Goal: Obtain resource: Obtain resource

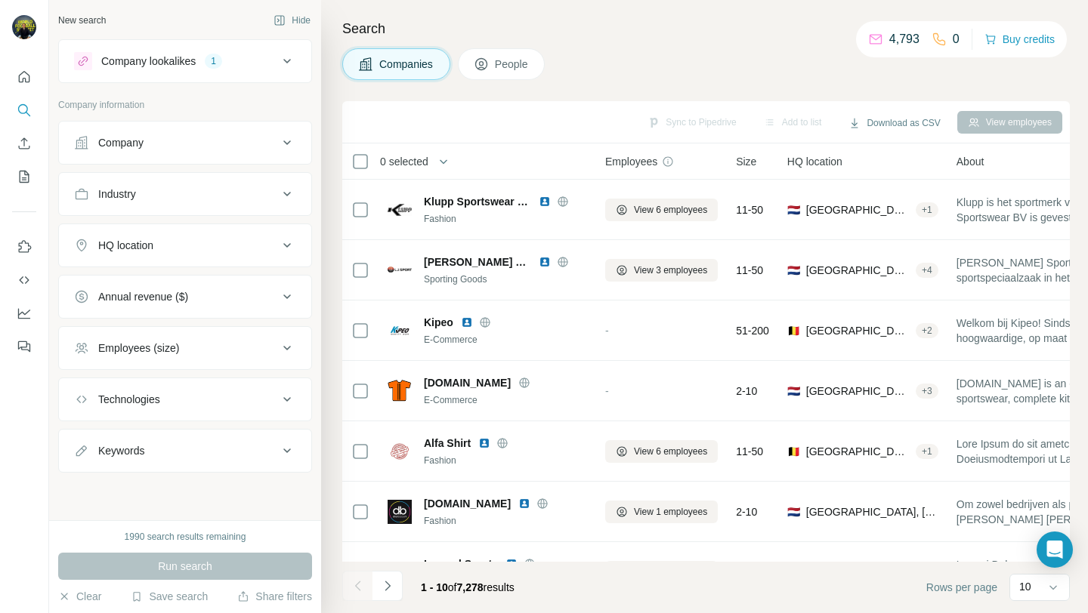
click at [193, 252] on div "HQ location" at bounding box center [176, 245] width 204 height 15
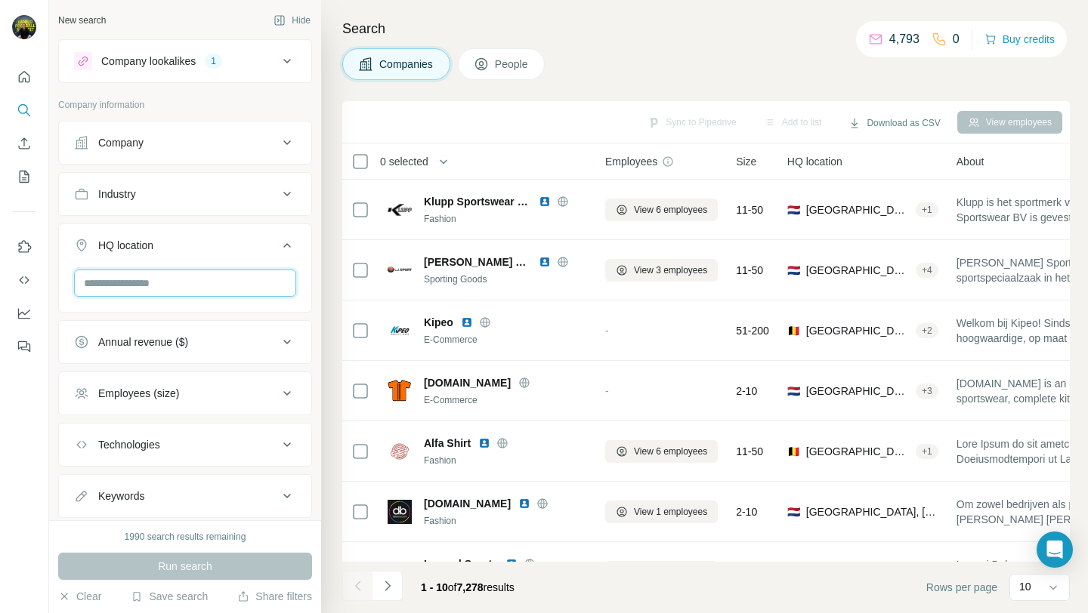
click at [171, 291] on input "text" at bounding box center [185, 283] width 222 height 27
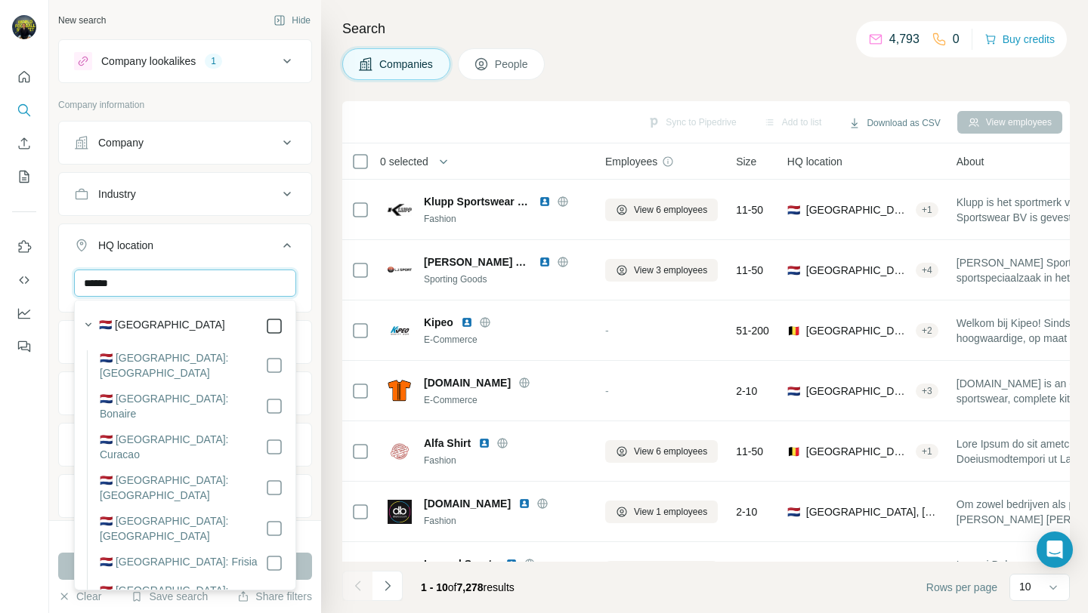
type input "******"
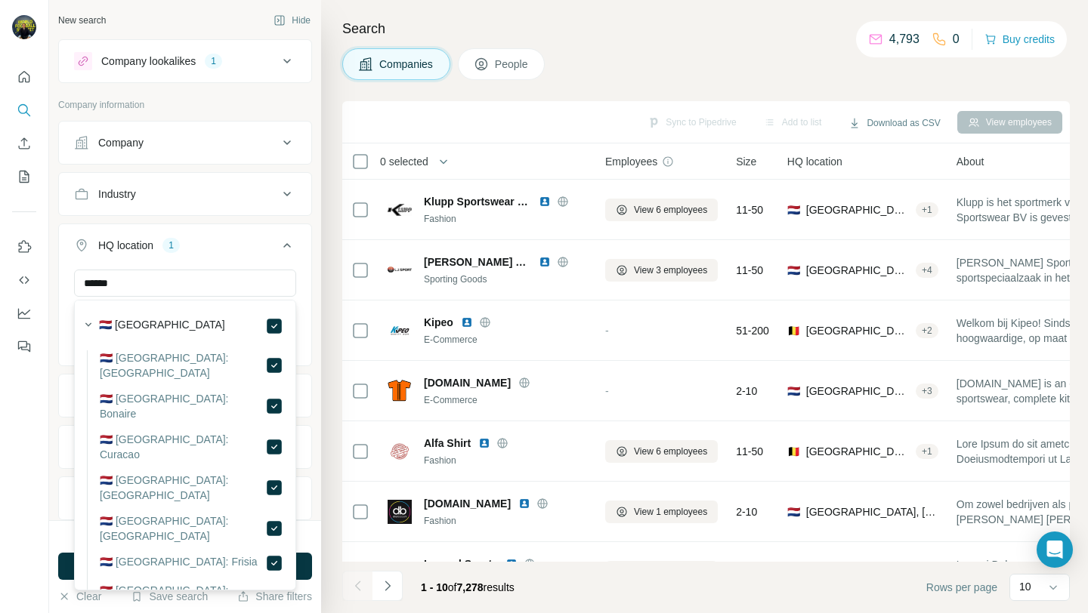
click at [229, 220] on ul "Company Industry HQ location 1 ****** [GEOGRAPHIC_DATA] Clear all Annual revenu…" at bounding box center [185, 346] width 254 height 451
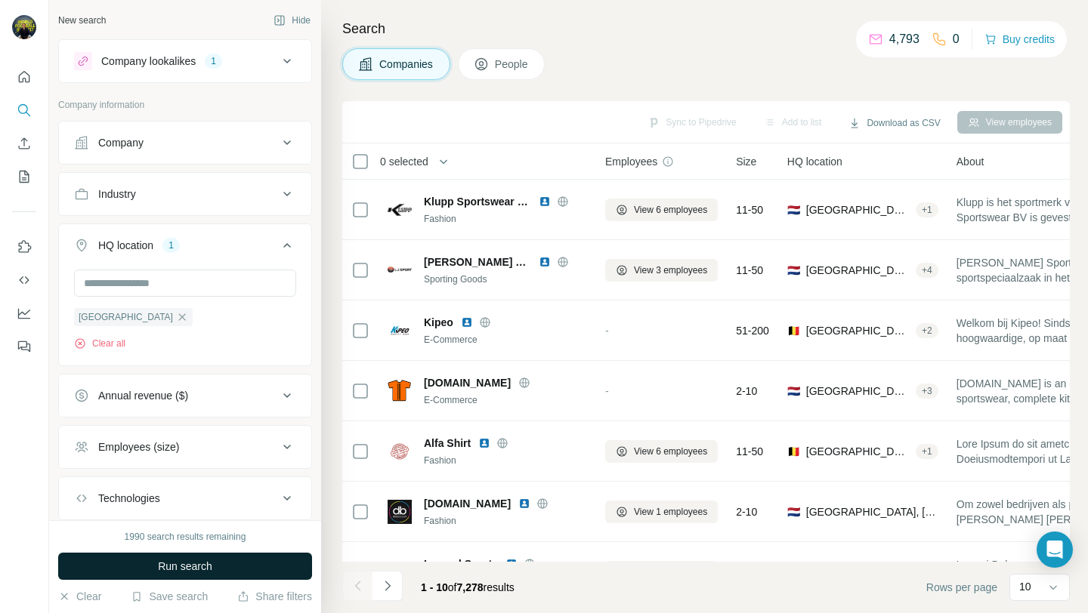
click at [173, 569] on span "Run search" at bounding box center [185, 566] width 54 height 15
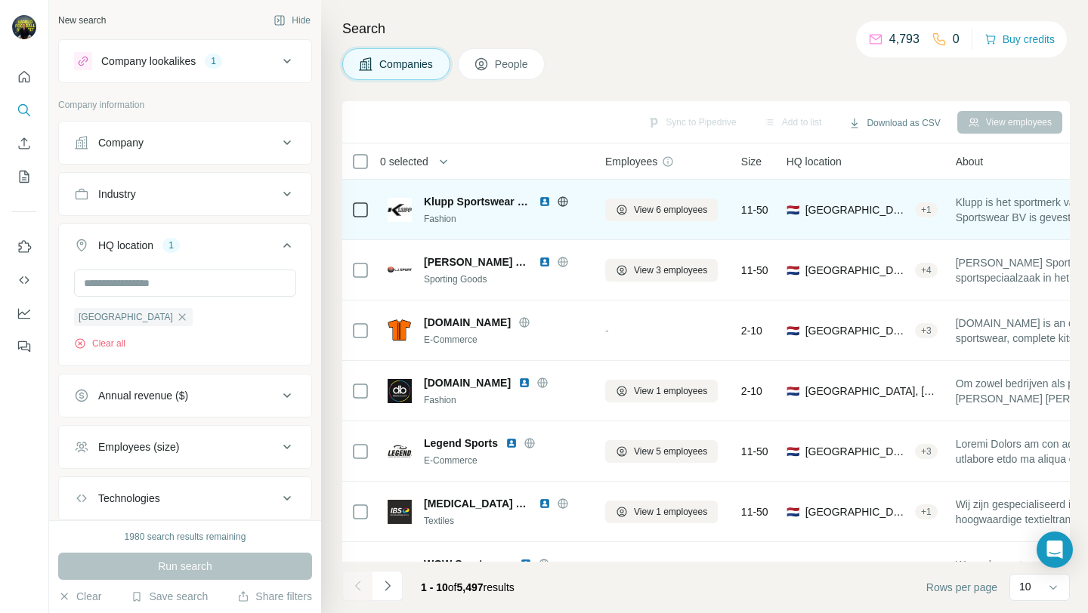
click at [542, 196] on img at bounding box center [545, 202] width 12 height 12
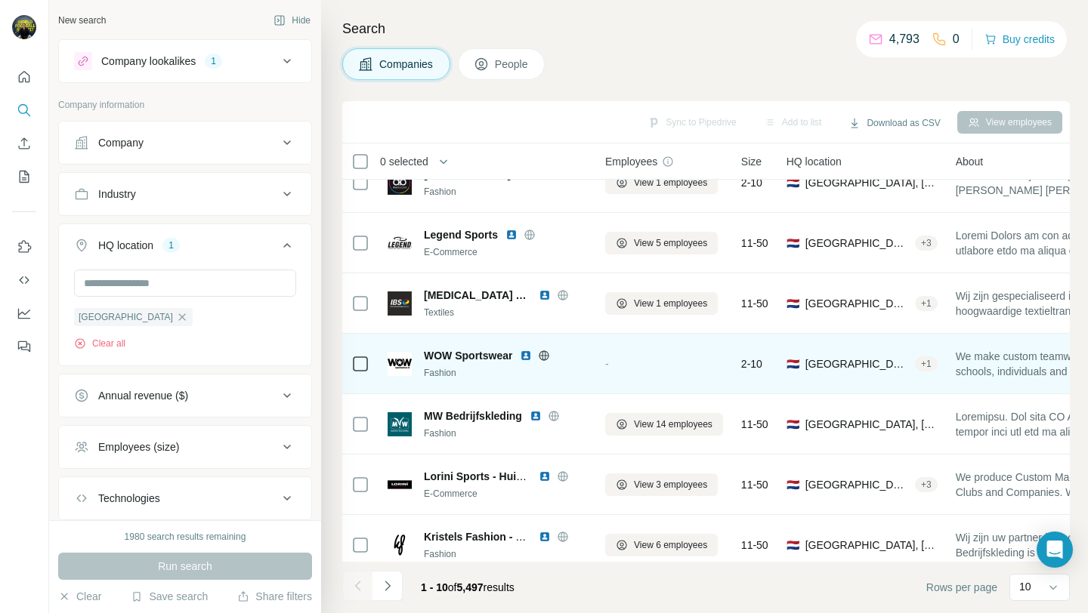
scroll to position [222, 0]
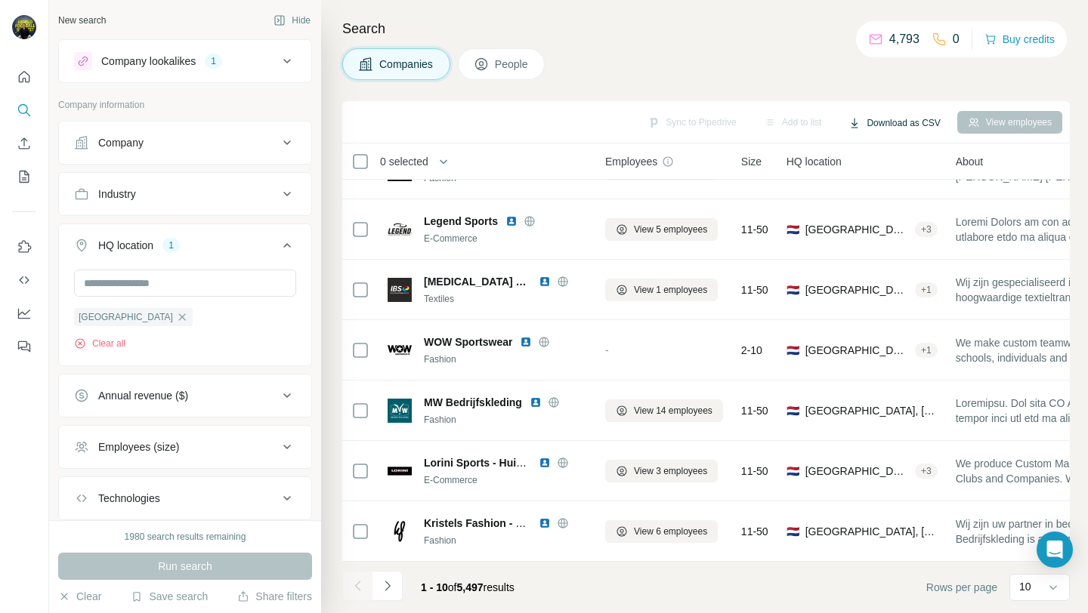
click at [872, 123] on button "Download as CSV" at bounding box center [894, 123] width 113 height 23
click at [878, 151] on div "Only current page (10)" at bounding box center [903, 154] width 141 height 27
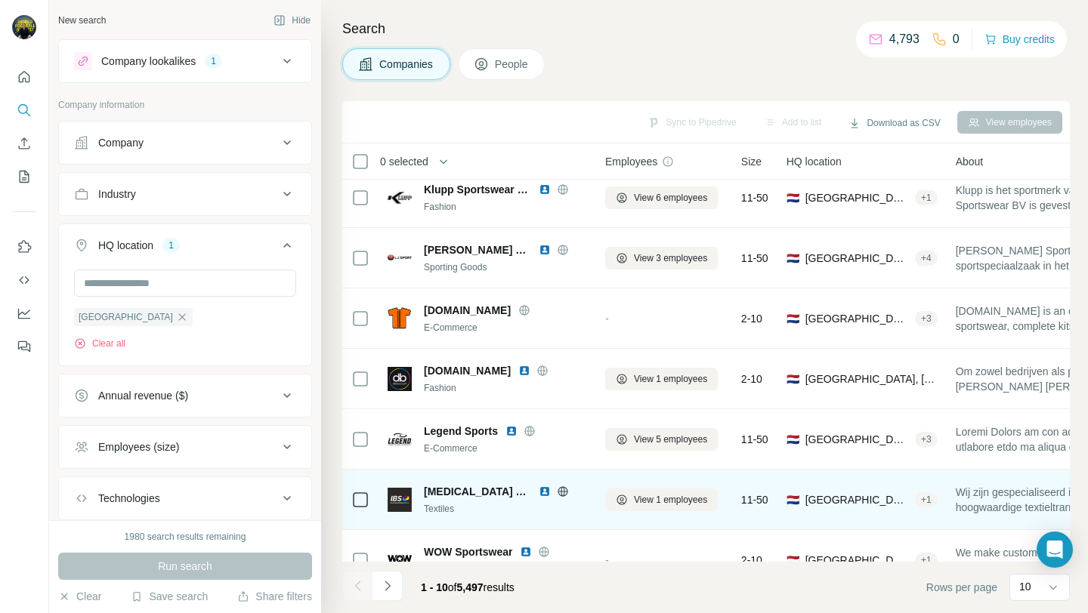
scroll to position [0, 0]
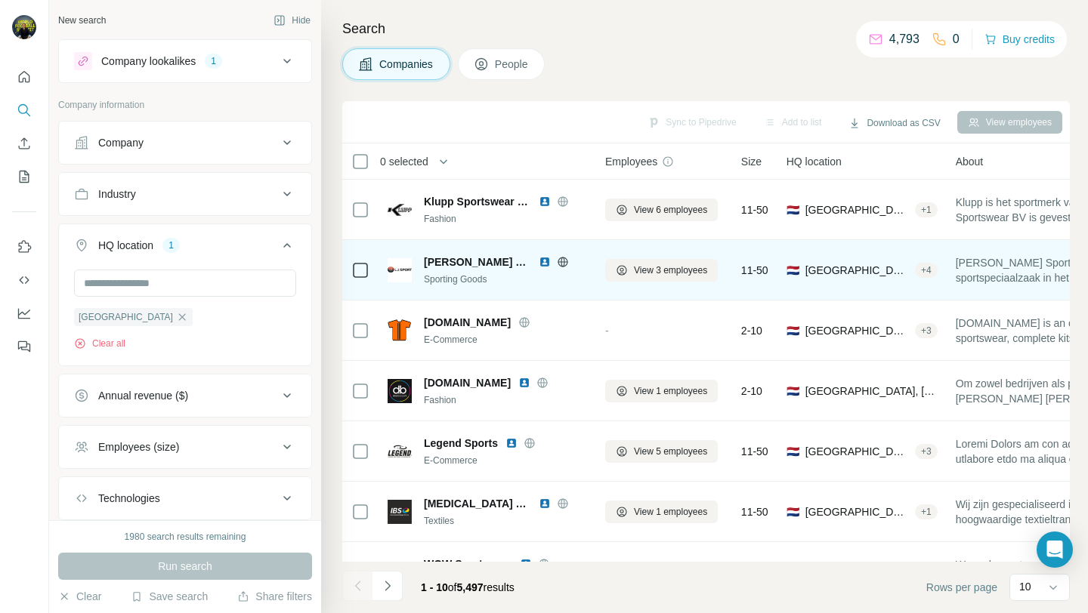
click at [539, 261] on img at bounding box center [545, 262] width 12 height 12
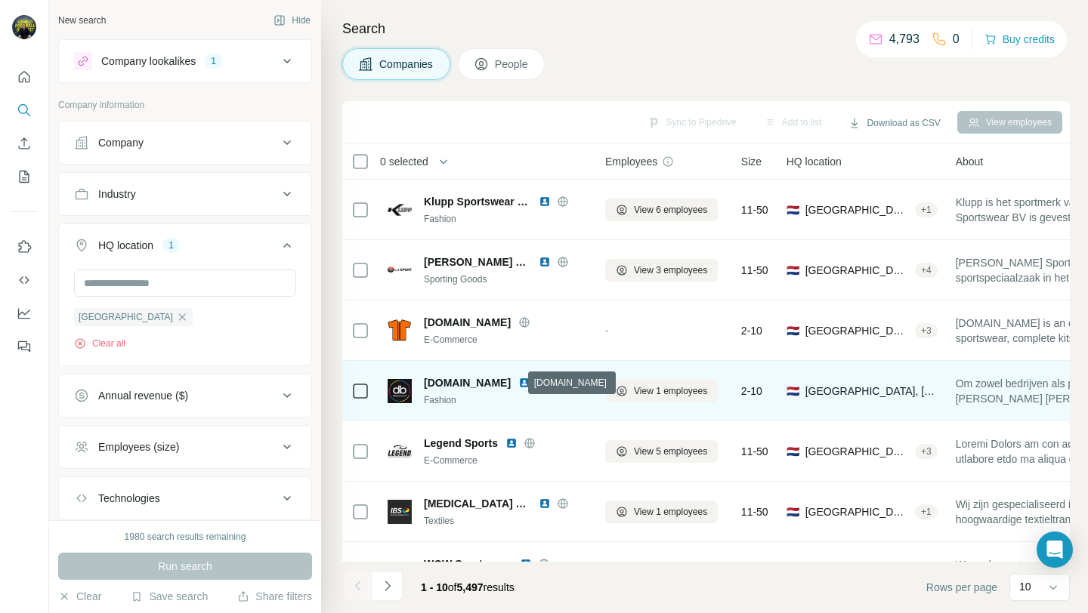
click at [536, 381] on icon at bounding box center [542, 383] width 12 height 12
click at [518, 381] on img at bounding box center [524, 383] width 12 height 12
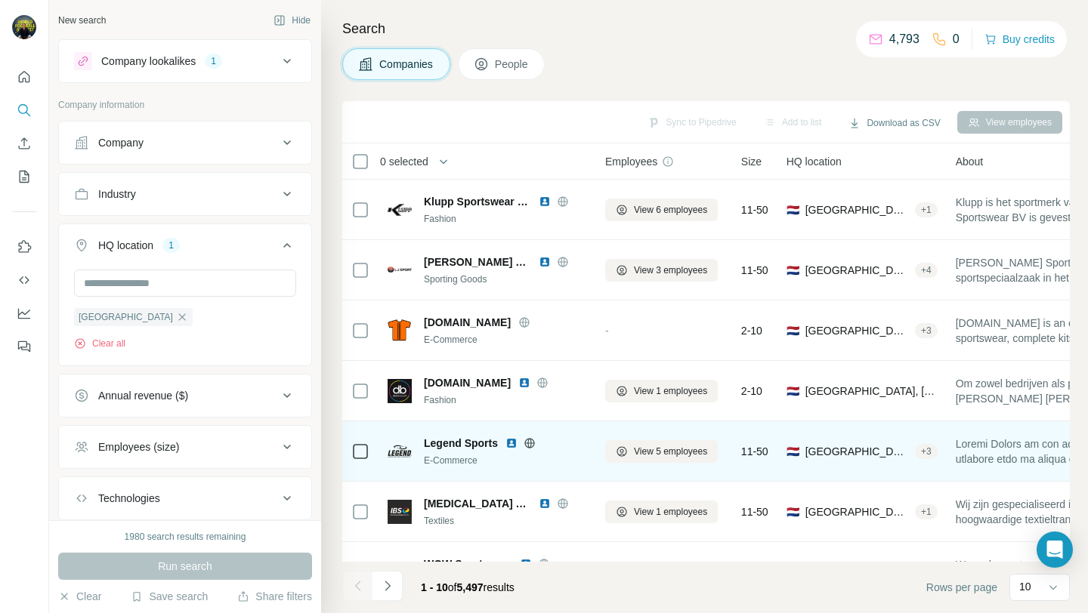
click at [511, 440] on img at bounding box center [511, 443] width 12 height 12
click at [530, 441] on icon at bounding box center [529, 443] width 12 height 12
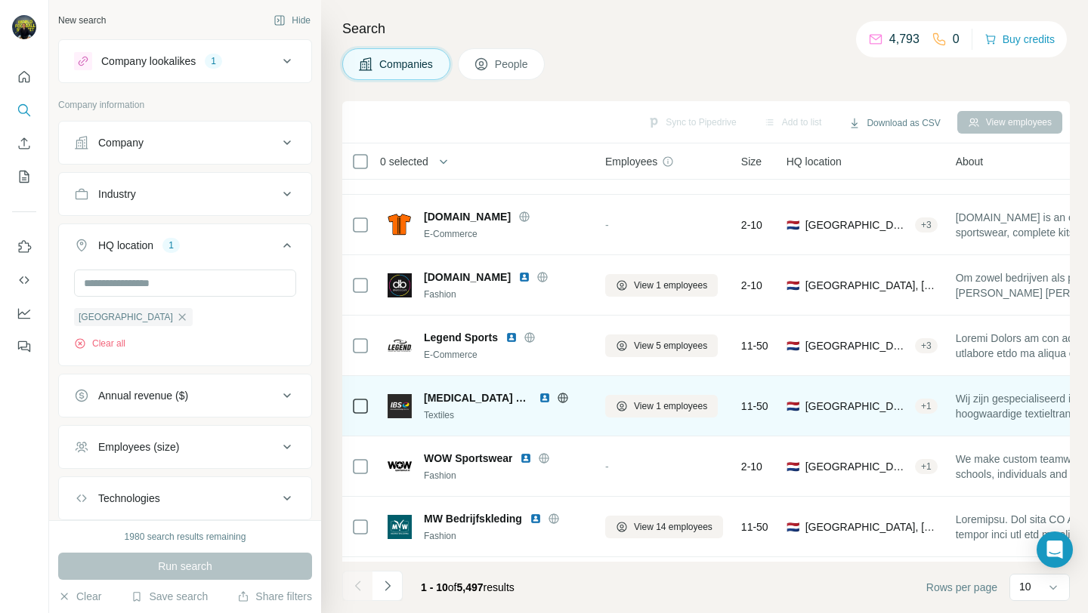
scroll to position [111, 0]
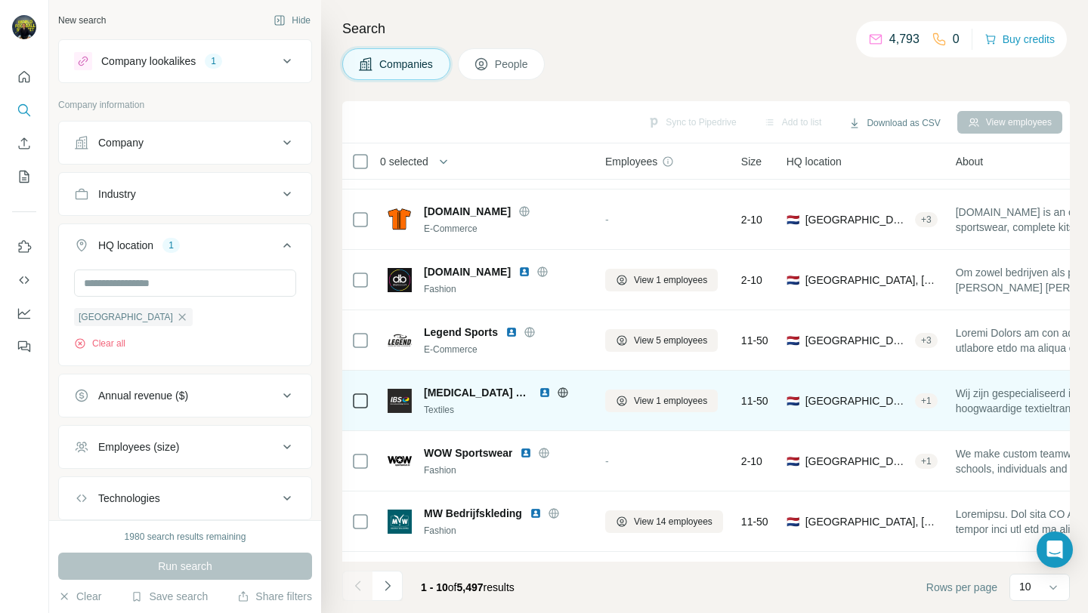
click at [557, 391] on icon at bounding box center [562, 393] width 10 height 10
click at [539, 391] on img at bounding box center [545, 393] width 12 height 12
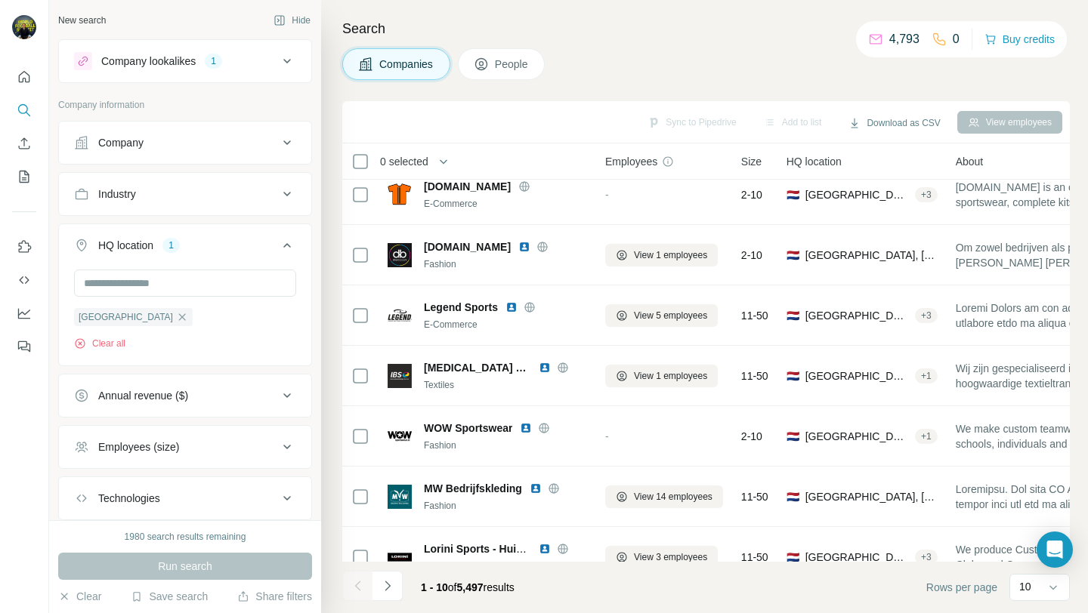
scroll to position [133, 0]
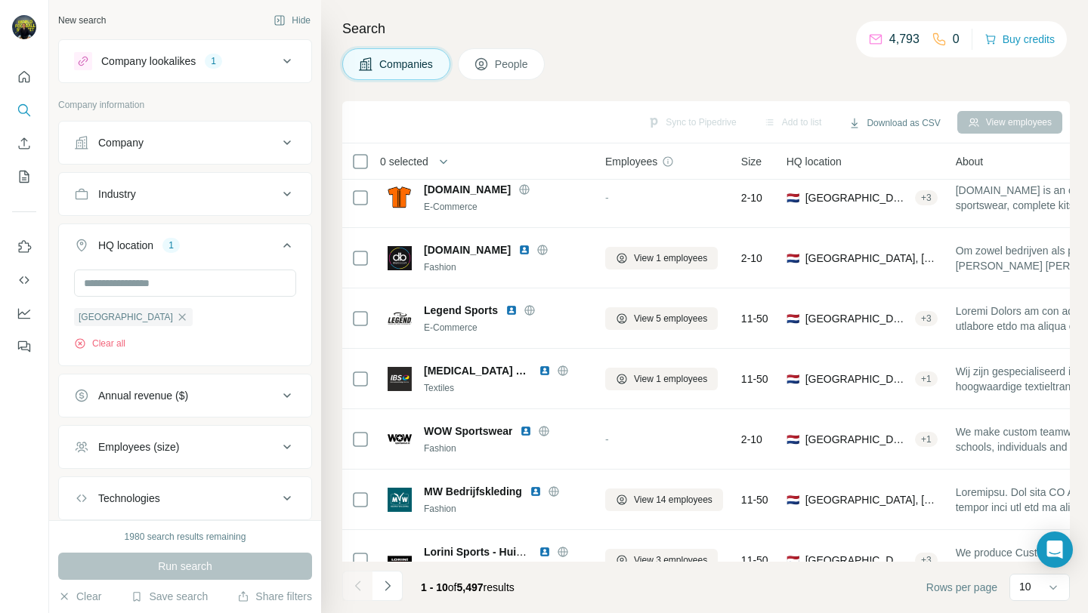
click at [141, 147] on div "Company" at bounding box center [120, 142] width 45 height 15
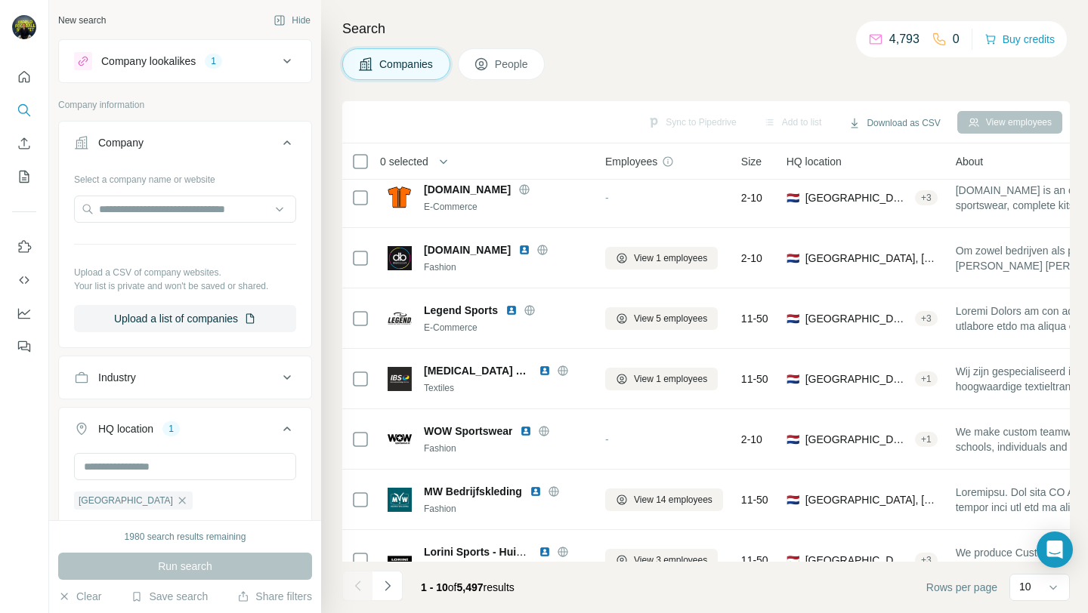
click at [281, 141] on icon at bounding box center [287, 143] width 18 height 18
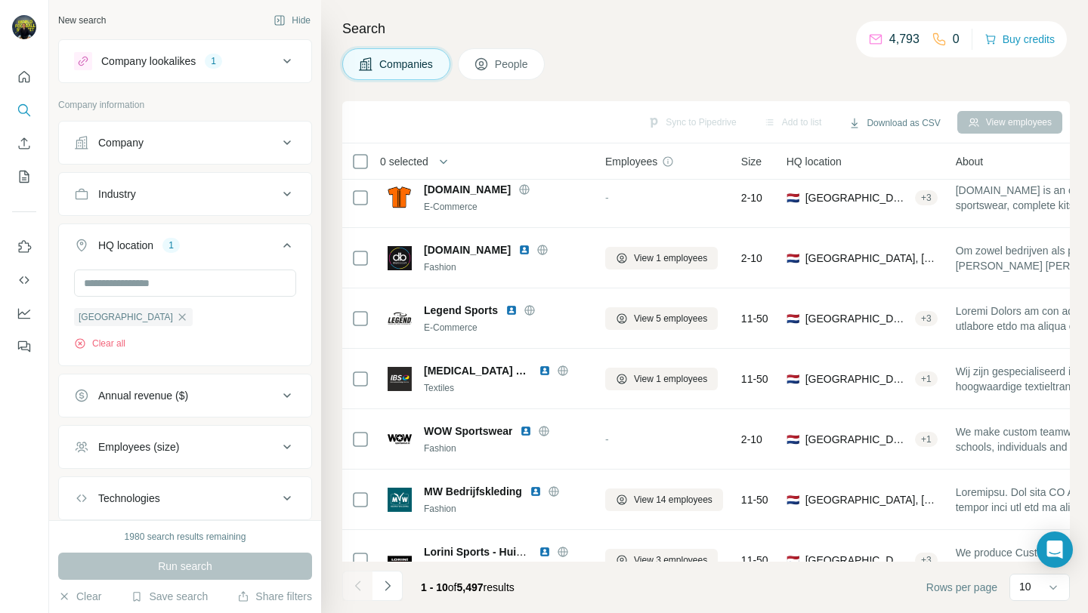
click at [192, 205] on button "Industry" at bounding box center [185, 194] width 252 height 36
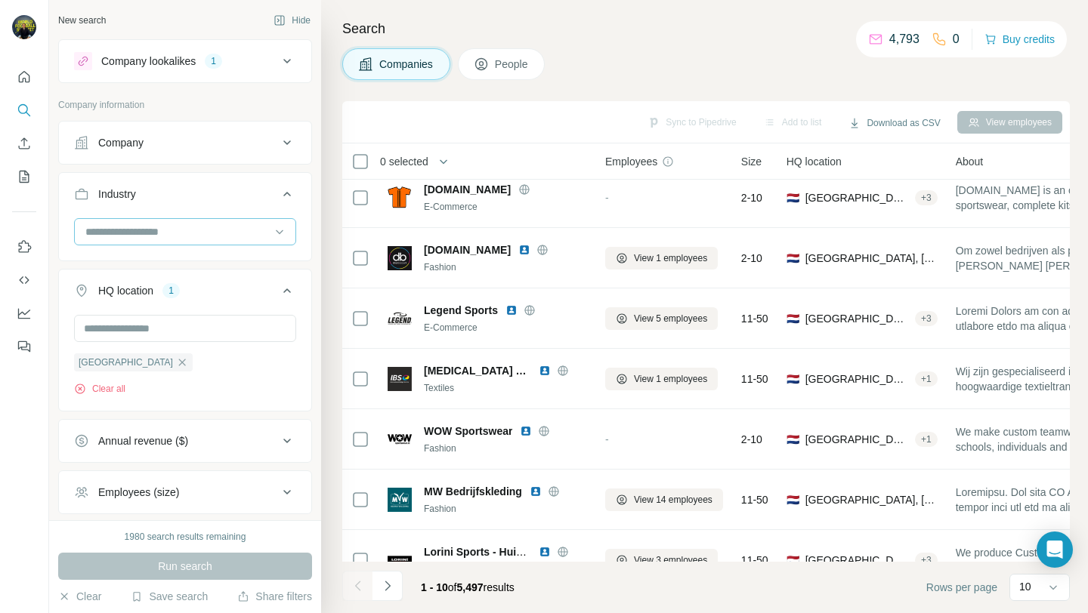
click at [181, 230] on input at bounding box center [177, 232] width 187 height 17
type input "********"
click at [238, 201] on div "Industry" at bounding box center [176, 194] width 204 height 15
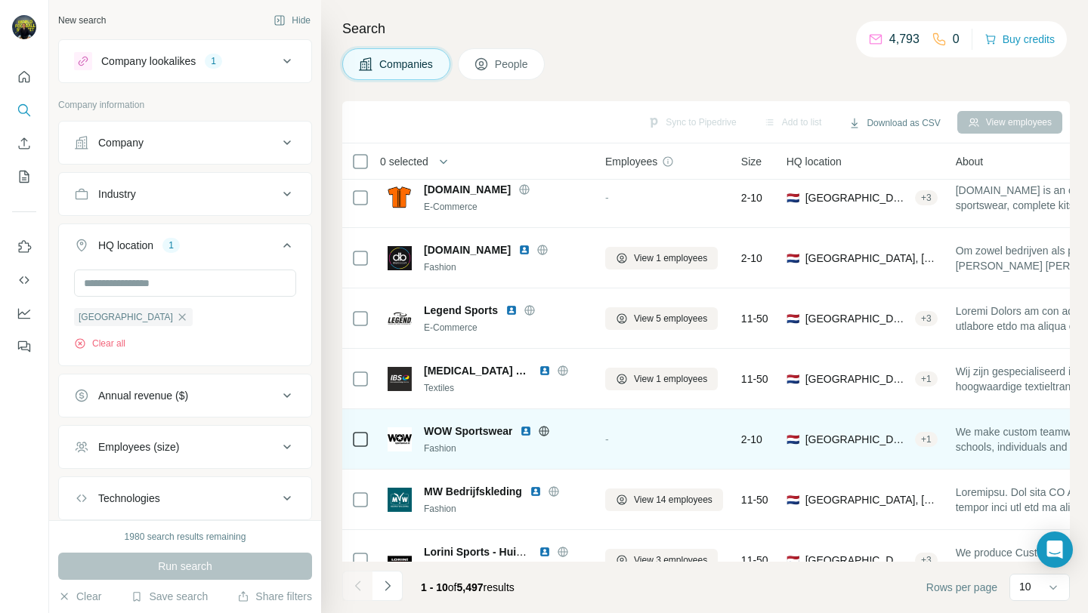
scroll to position [222, 0]
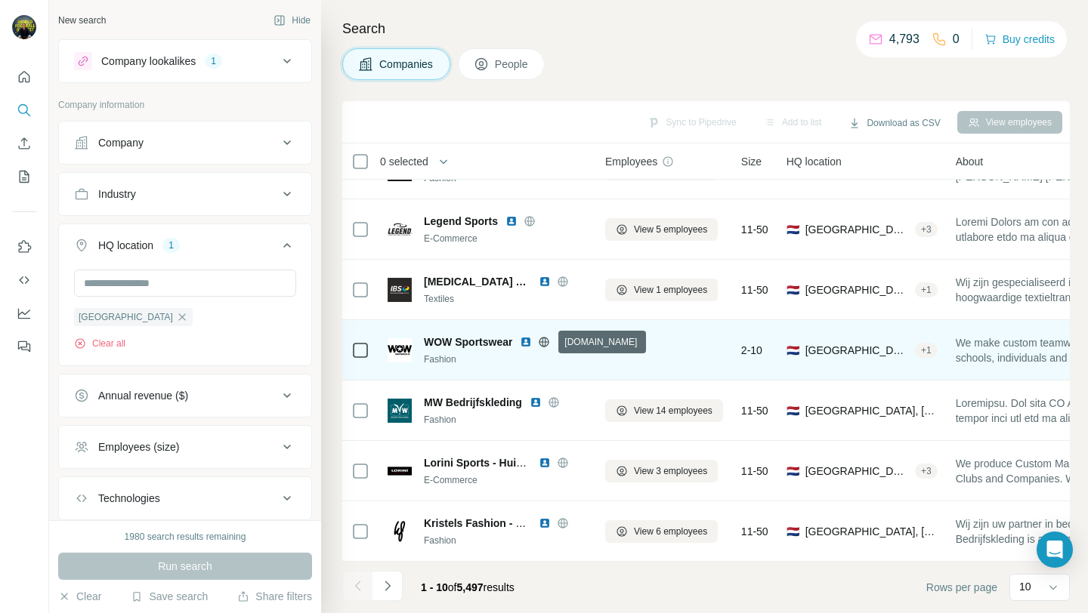
click at [545, 340] on icon at bounding box center [544, 342] width 12 height 12
click at [526, 339] on img at bounding box center [526, 342] width 12 height 12
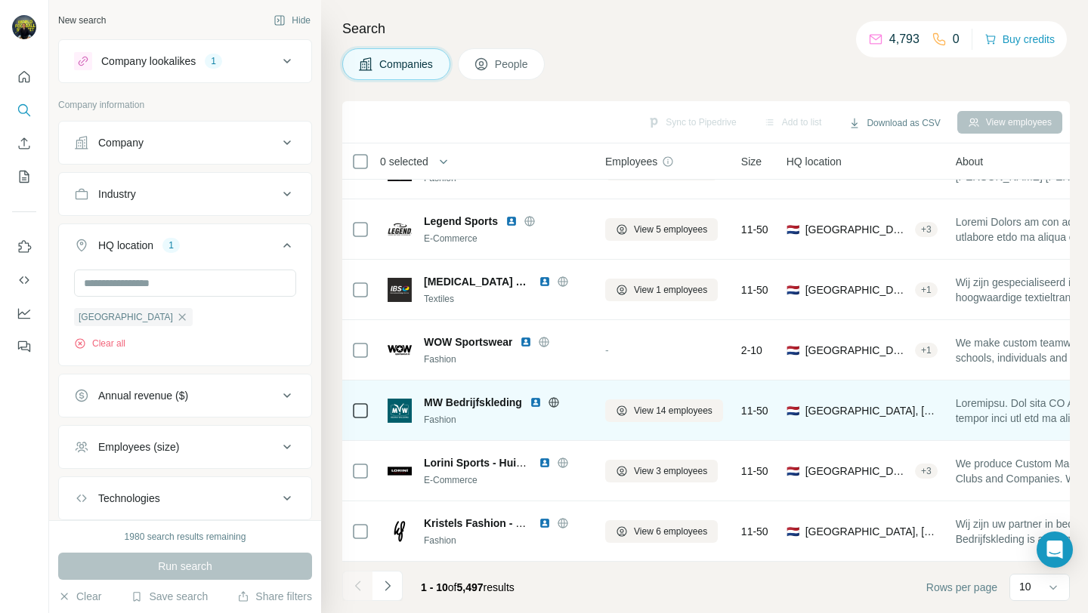
click at [560, 402] on icon at bounding box center [554, 403] width 12 height 12
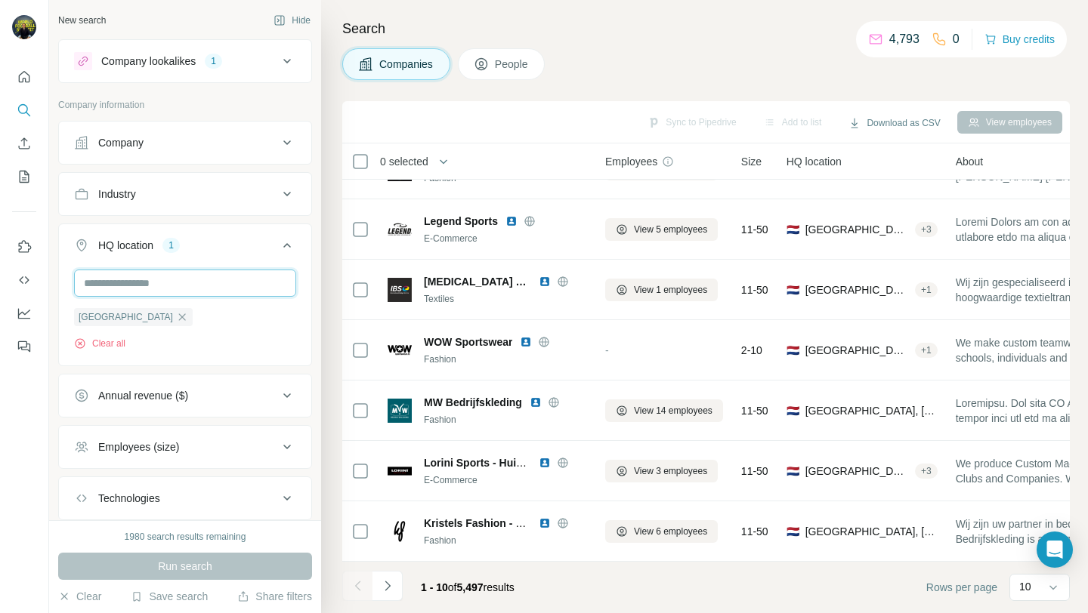
click at [241, 289] on input "text" at bounding box center [185, 283] width 222 height 27
click at [154, 209] on button "Industry" at bounding box center [185, 194] width 252 height 36
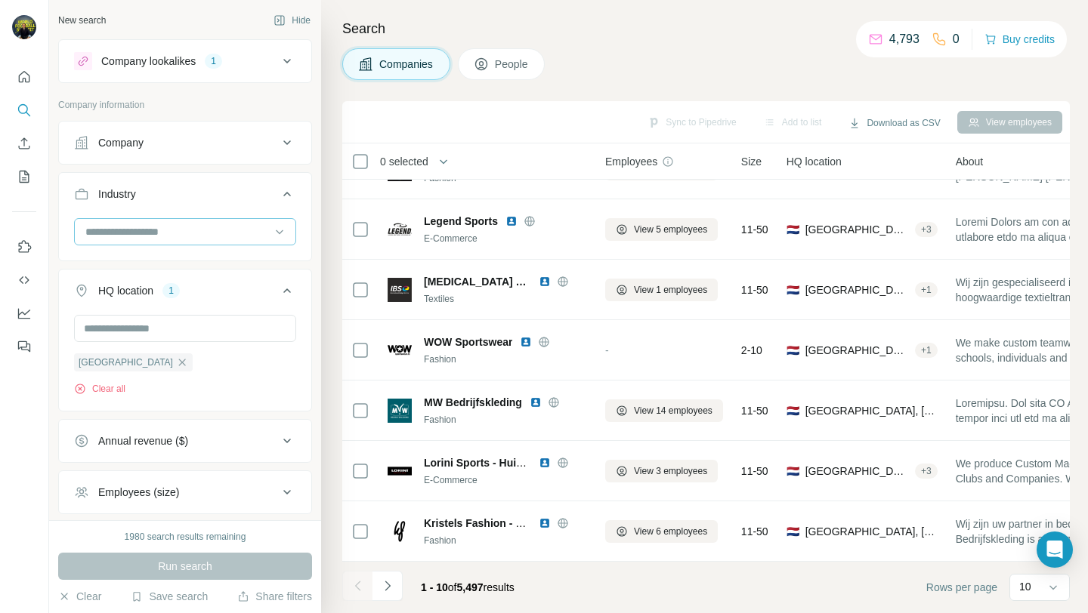
click at [145, 238] on input at bounding box center [177, 232] width 187 height 17
click at [145, 230] on input at bounding box center [177, 232] width 187 height 17
type input "******"
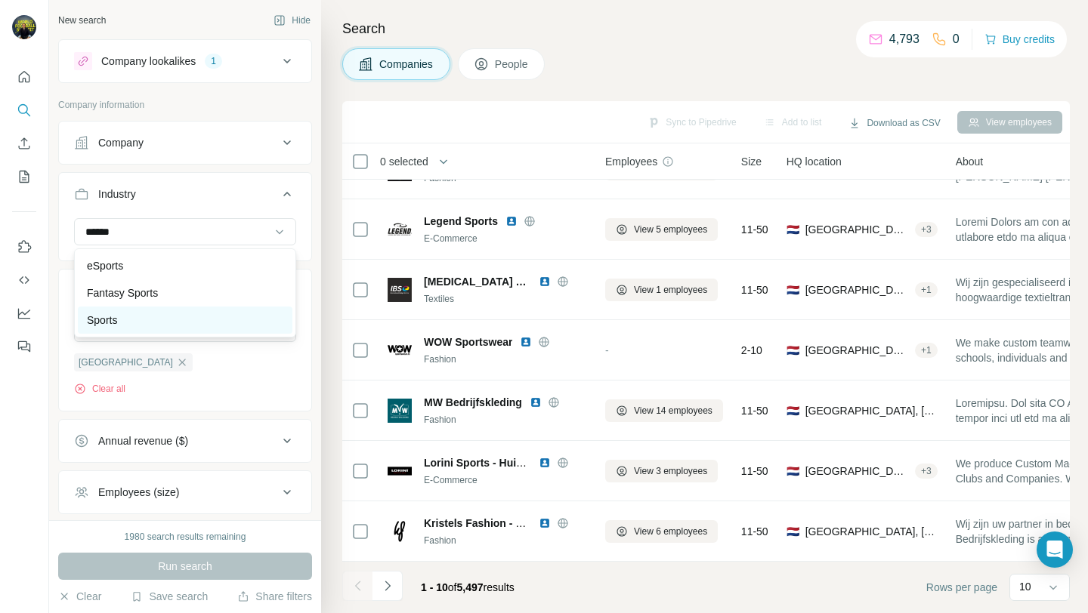
click at [148, 318] on div "Sports" at bounding box center [185, 320] width 196 height 15
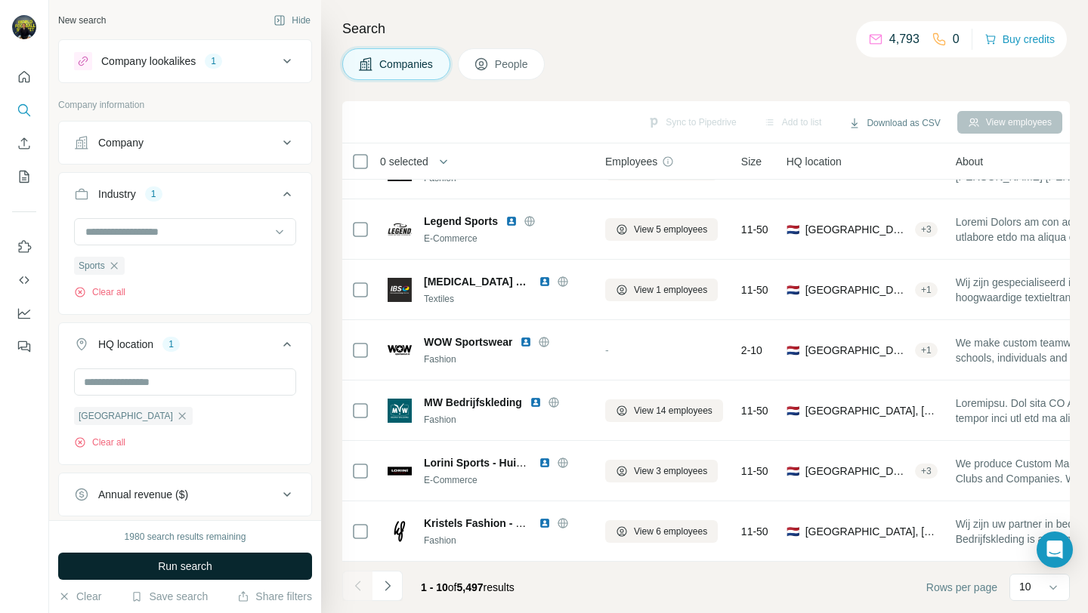
click at [205, 564] on span "Run search" at bounding box center [185, 566] width 54 height 15
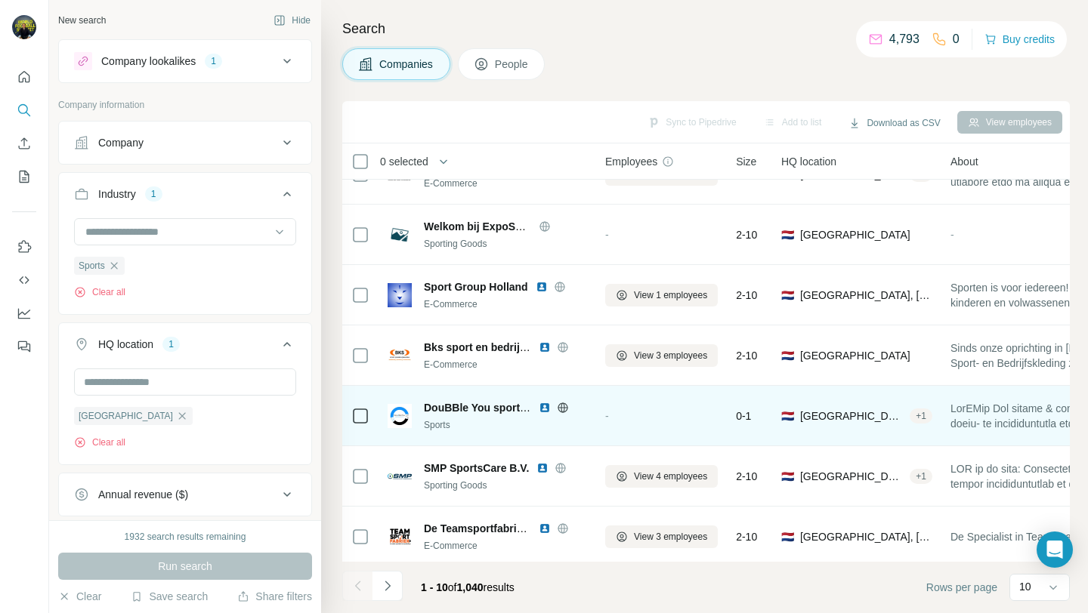
scroll to position [222, 0]
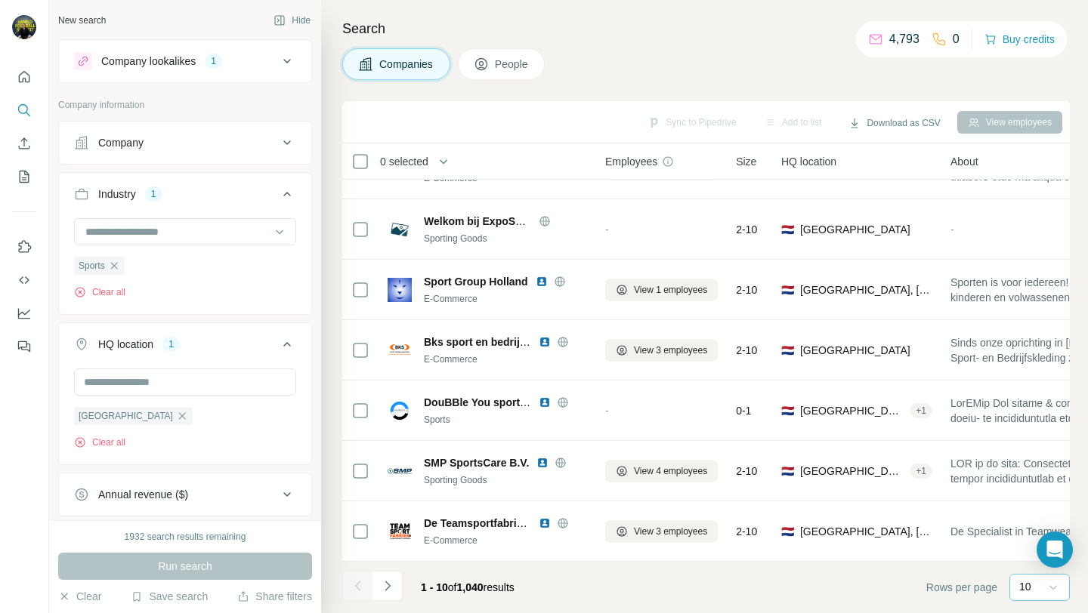
click at [1056, 586] on icon at bounding box center [1053, 588] width 8 height 5
click at [1033, 522] on p "20" at bounding box center [1028, 526] width 12 height 15
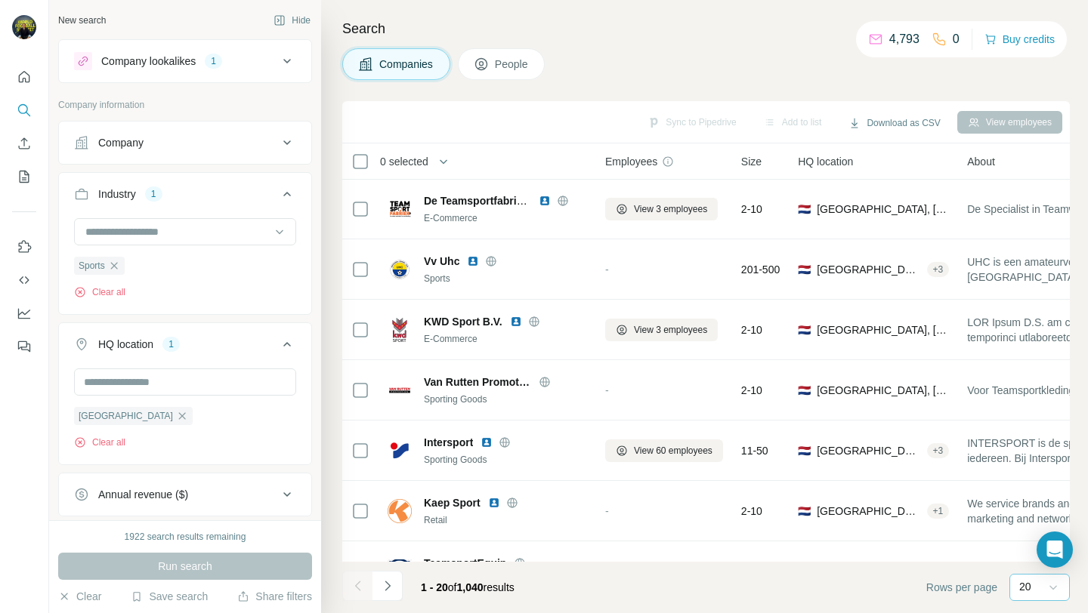
scroll to position [510, 0]
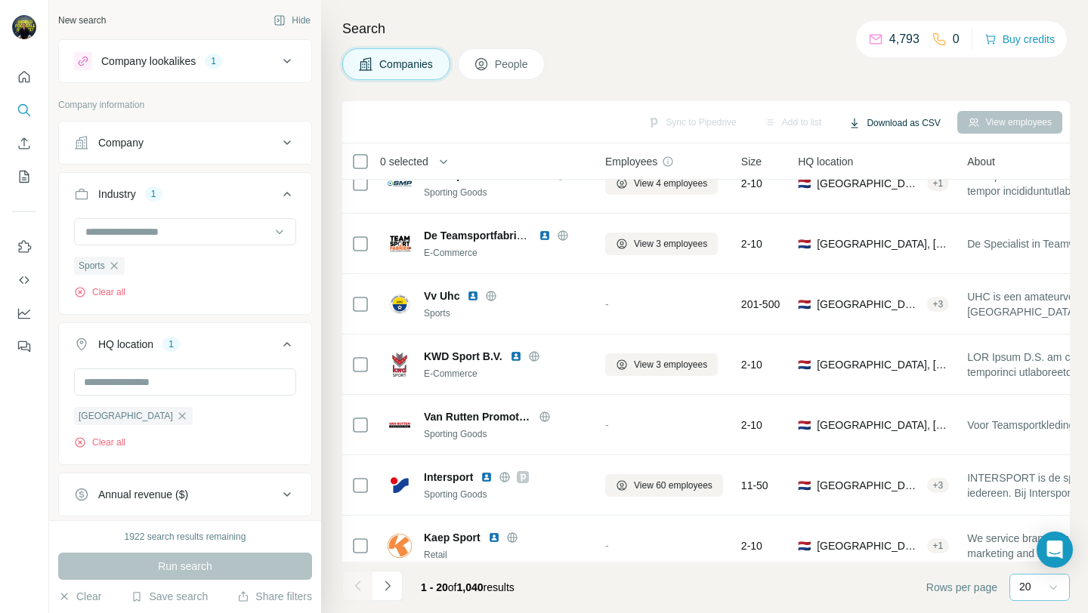
click at [863, 123] on button "Download as CSV" at bounding box center [894, 123] width 113 height 23
click at [867, 154] on div "Only current page (20)" at bounding box center [903, 154] width 141 height 27
click at [1045, 597] on div at bounding box center [1052, 587] width 15 height 27
click at [1031, 553] on p "10" at bounding box center [1028, 553] width 12 height 15
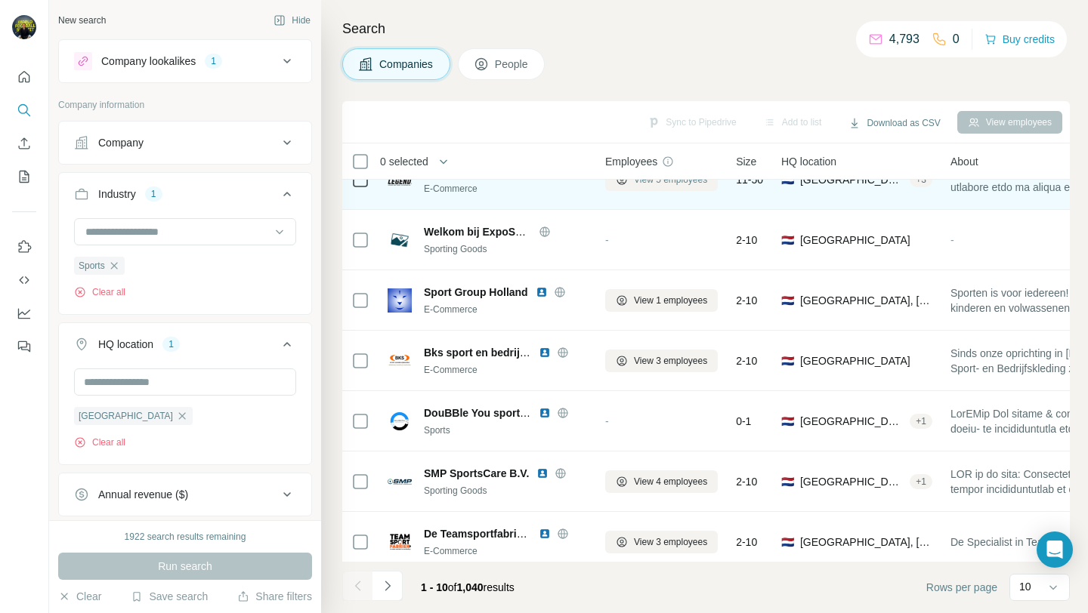
scroll to position [222, 0]
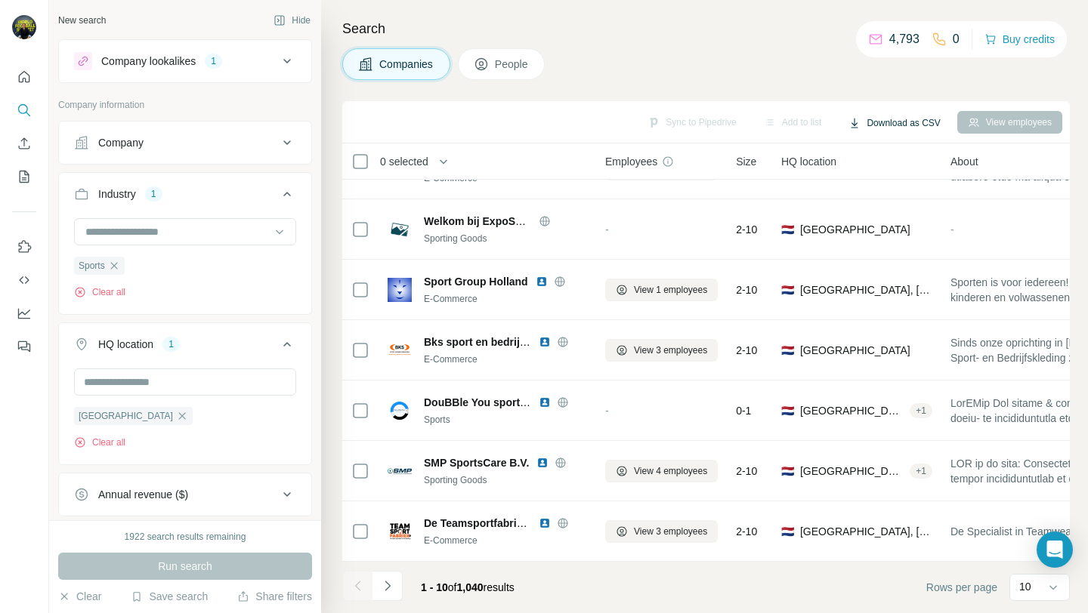
click at [913, 127] on button "Download as CSV" at bounding box center [894, 123] width 113 height 23
click at [866, 156] on div "Only current page (10)" at bounding box center [903, 154] width 141 height 27
click at [1048, 585] on icon at bounding box center [1052, 587] width 15 height 15
click at [1032, 525] on p "20" at bounding box center [1028, 526] width 12 height 15
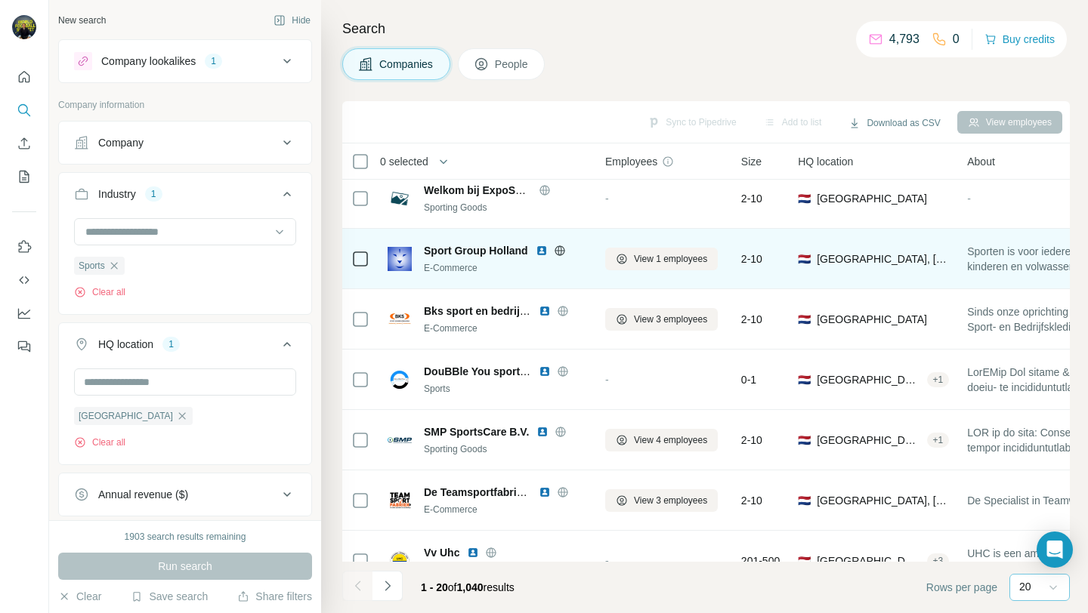
scroll to position [215, 0]
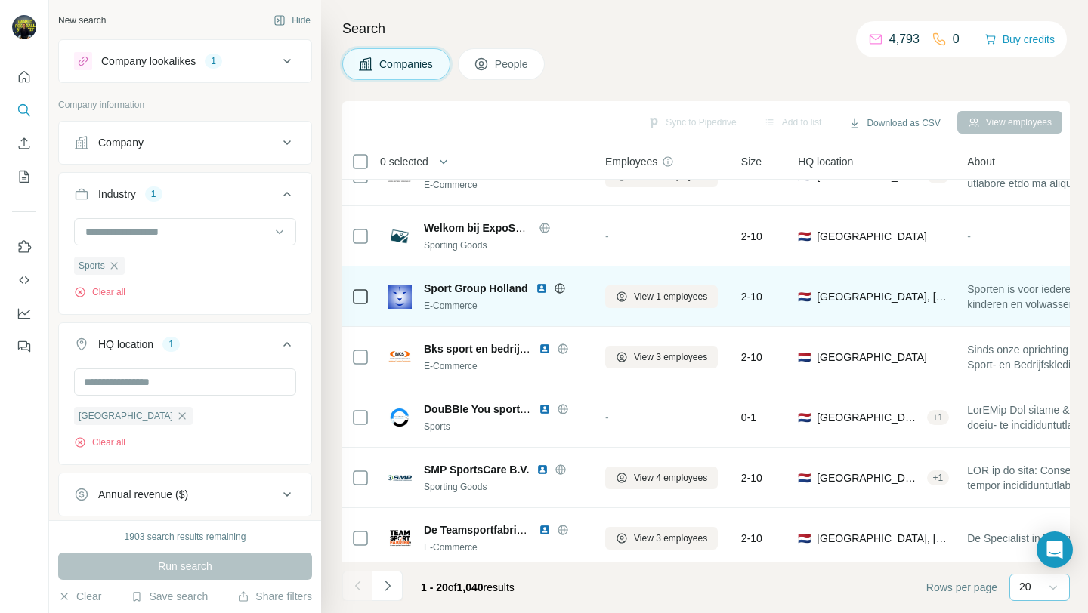
click at [559, 286] on icon at bounding box center [560, 289] width 12 height 12
click at [542, 290] on img at bounding box center [542, 289] width 12 height 12
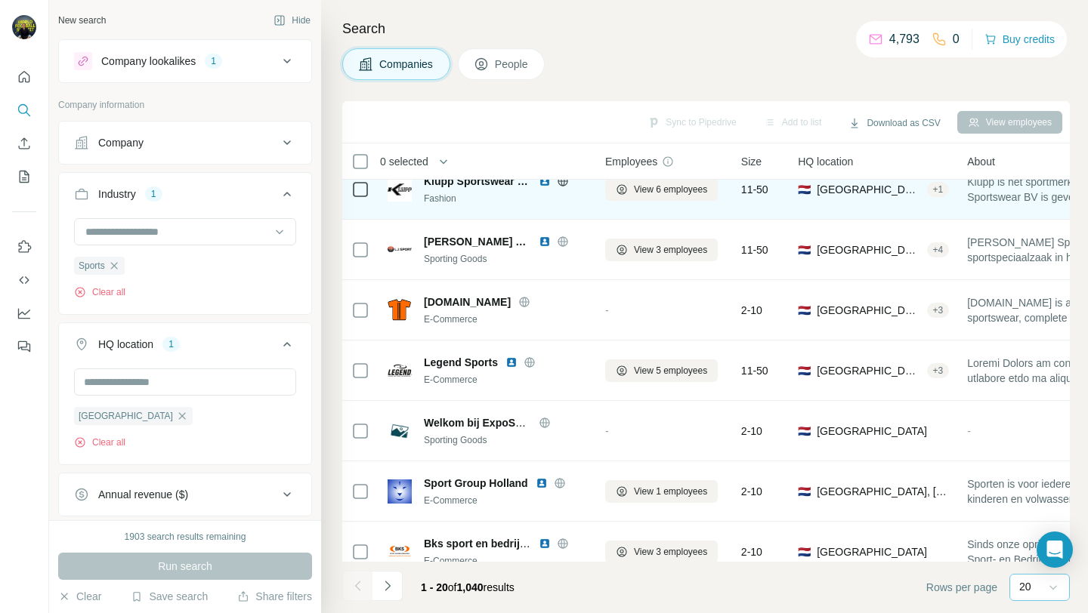
scroll to position [0, 0]
